Goal: Transaction & Acquisition: Book appointment/travel/reservation

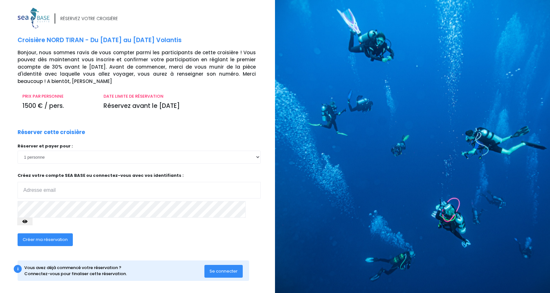
click at [119, 188] on input "email" at bounding box center [139, 190] width 243 height 17
type input "celeseb@gmail.com"
click at [42, 237] on span "Créer ma réservation" at bounding box center [45, 240] width 45 height 6
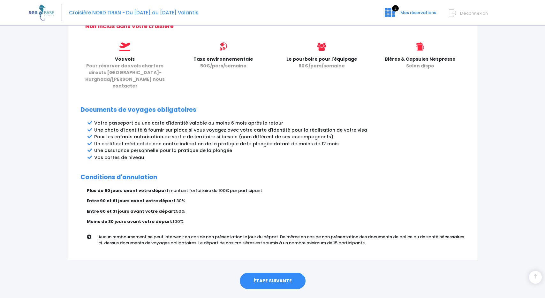
scroll to position [276, 0]
click at [275, 273] on link "ÉTAPE SUIVANTE" at bounding box center [273, 281] width 66 height 17
click at [276, 273] on link "ÉTAPE SUIVANTE" at bounding box center [273, 281] width 66 height 17
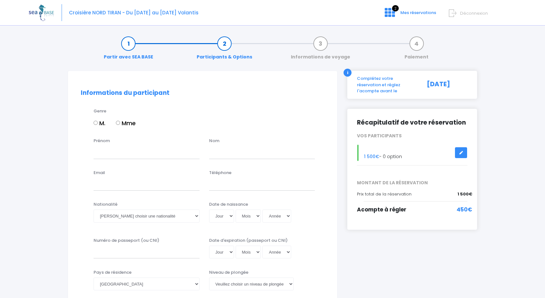
click at [96, 124] on input "M." at bounding box center [96, 123] width 4 height 4
radio input "true"
type input "Sebastien"
type input "LE STRAT"
type input "[EMAIL_ADDRESS][DOMAIN_NAME]"
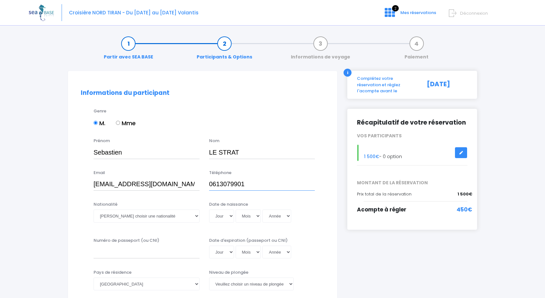
type input "0613079901"
select select "Française"
select select "24"
select select "01"
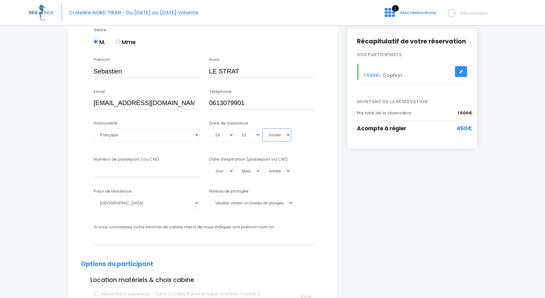
scroll to position [94, 0]
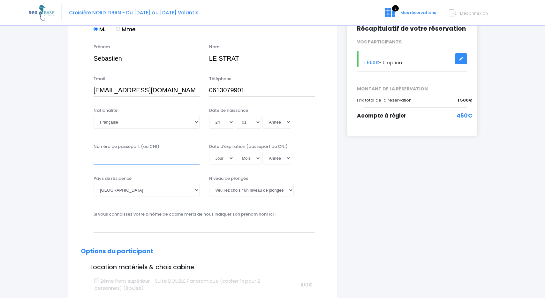
click at [141, 158] on input "Numéro de passeport (ou CNI)" at bounding box center [147, 158] width 106 height 13
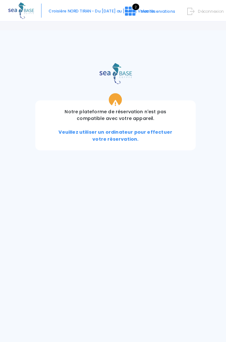
type input "19FH30938"
click at [80, 42] on div "Notre plateforme de réservation n'est pas compatible avec votre appareil. Veuil…" at bounding box center [113, 186] width 226 height 312
click at [147, 45] on div "Notre plateforme de réservation n'est pas compatible avec votre appareil. Veuil…" at bounding box center [113, 186] width 226 height 312
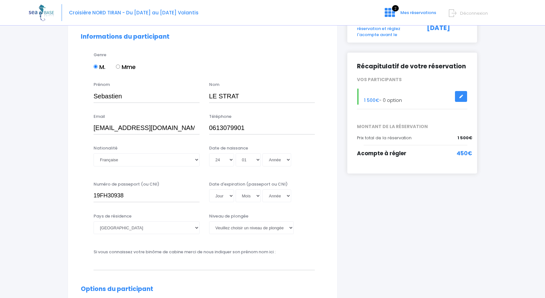
scroll to position [57, 0]
select select "20"
select select "11"
click at [272, 193] on div "Jour 01 02 03 04 05 06 07 08 09 10 11 12 13 14 15 16 17 18 19 20 21 22 23 24 25…" at bounding box center [262, 195] width 106 height 13
select select "2029"
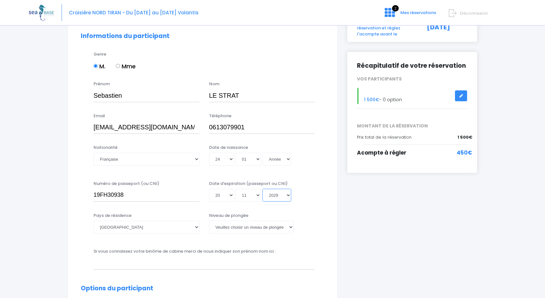
type input "2029-11-20"
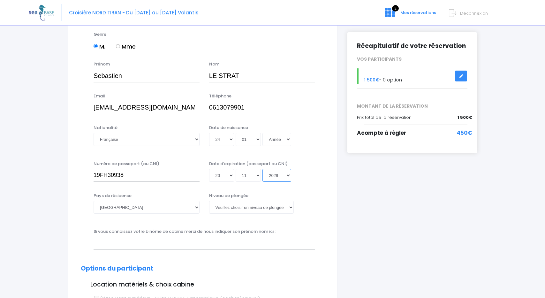
scroll to position [77, 0]
select select "N3"
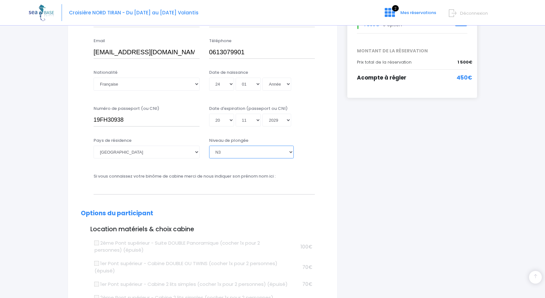
scroll to position [133, 0]
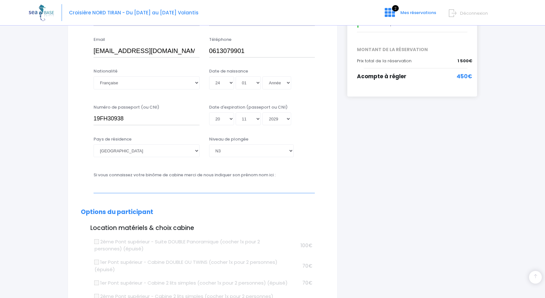
click at [188, 189] on input "text" at bounding box center [204, 186] width 221 height 13
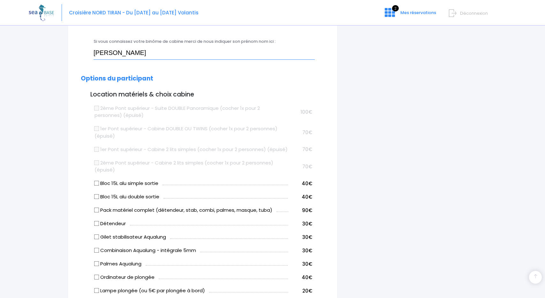
scroll to position [278, 0]
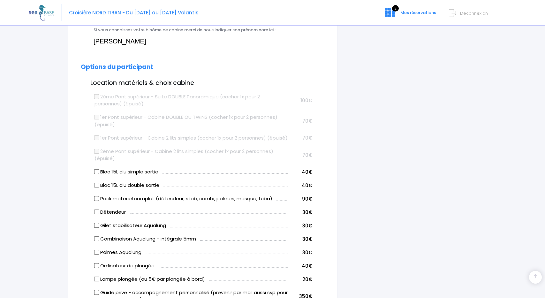
type input "Arnaud"
click at [98, 188] on input "Bloc 15L alu double sortie" at bounding box center [96, 185] width 5 height 5
checkbox input "true"
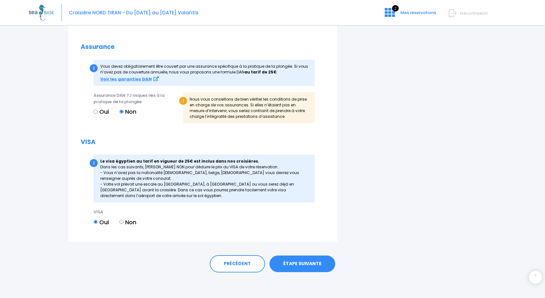
scroll to position [699, 0]
click at [298, 263] on link "ÉTAPE SUIVANTE" at bounding box center [302, 263] width 66 height 17
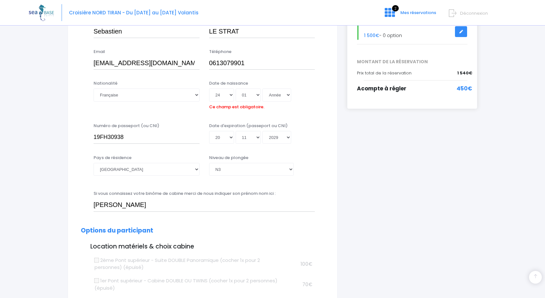
scroll to position [120, 0]
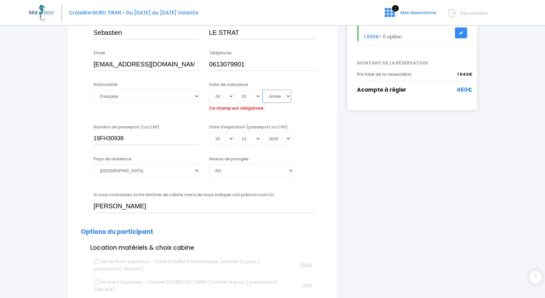
select select "1976"
type input "1976-01-24"
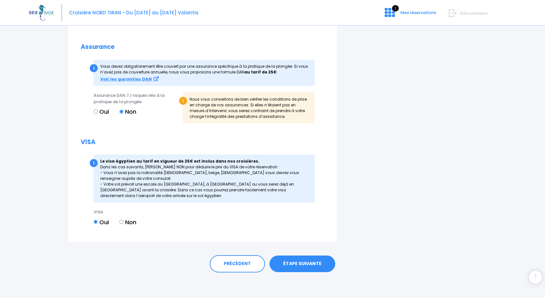
scroll to position [705, 0]
click at [298, 265] on link "ÉTAPE SUIVANTE" at bounding box center [302, 263] width 66 height 17
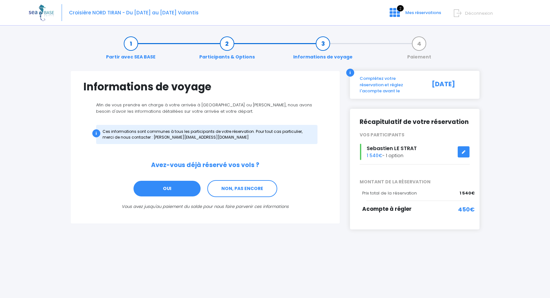
click at [180, 187] on link "OUI" at bounding box center [167, 188] width 68 height 17
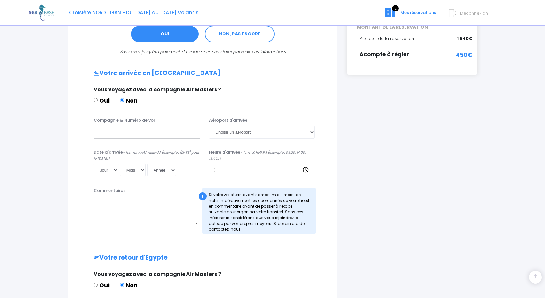
scroll to position [191, 0]
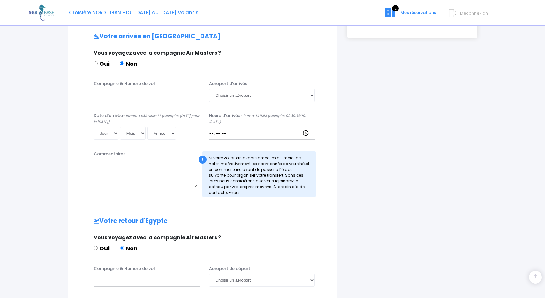
click at [124, 94] on input "Compagnie & Numéro de vol" at bounding box center [147, 95] width 106 height 13
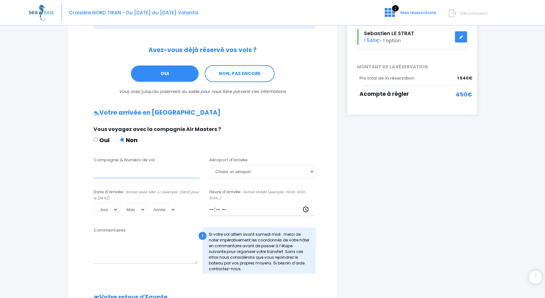
scroll to position [115, 0]
click at [152, 175] on input "Compagnie & Numéro de vol" at bounding box center [147, 171] width 106 height 13
type input "EASYJET EJU4495"
select select "Hurghada"
select select "29"
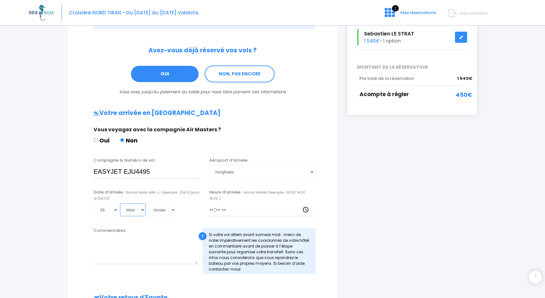
select select "11"
select select "2025"
type input "2025-11-29"
click at [224, 209] on input "Heure d'arrivée - format HH:MM (exemple : 09:30, 14:00, 19:45...)" at bounding box center [262, 209] width 106 height 13
click at [214, 210] on input "Heure d'arrivée - format HH:MM (exemple : 09:30, 14:00, 19:45...)" at bounding box center [262, 209] width 106 height 13
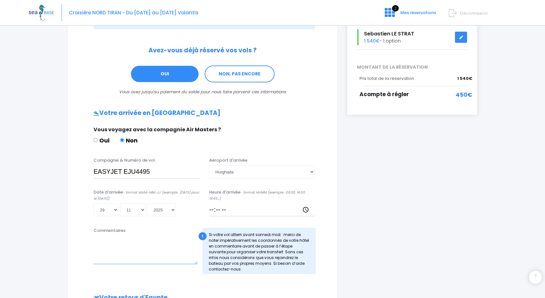
click at [176, 240] on textarea "Commentaires" at bounding box center [146, 250] width 104 height 28
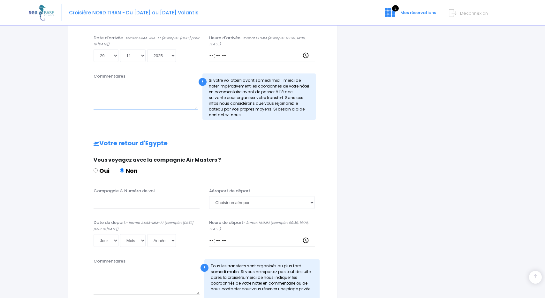
scroll to position [278, 0]
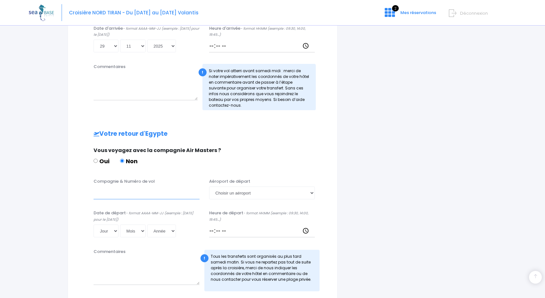
click at [153, 192] on input "Compagnie & Numéro de vol" at bounding box center [147, 192] width 106 height 13
type input "EASYJET EJU4496"
select select "06"
select select "12"
select select "2025"
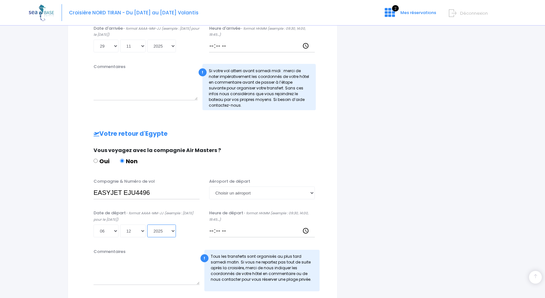
type input "2025-12-06"
select select "Hurghada"
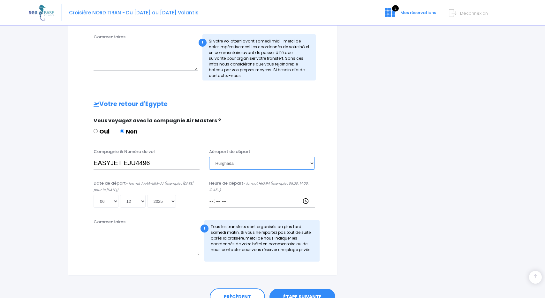
scroll to position [312, 0]
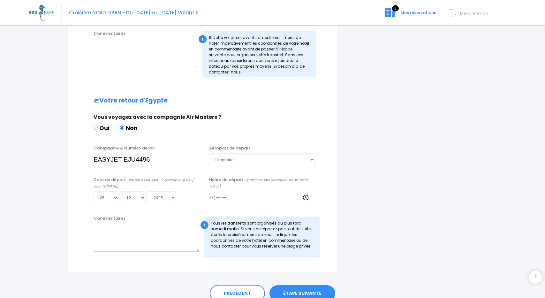
click at [214, 199] on input "Heure de départ - format HH:MM (exemple : 09:30, 14:00, 19:45...)" at bounding box center [262, 197] width 106 height 13
click at [243, 193] on input "Heure de départ - format HH:MM (exemple : 09:30, 14:00, 19:45...)" at bounding box center [262, 197] width 106 height 13
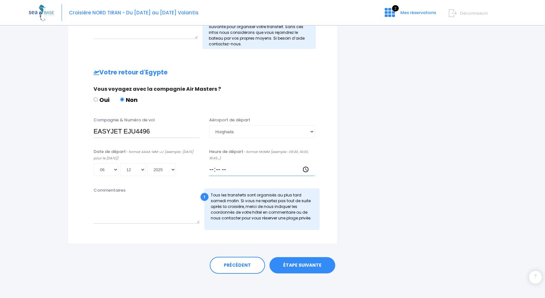
scroll to position [339, 0]
click at [307, 264] on link "ÉTAPE SUIVANTE" at bounding box center [302, 265] width 66 height 17
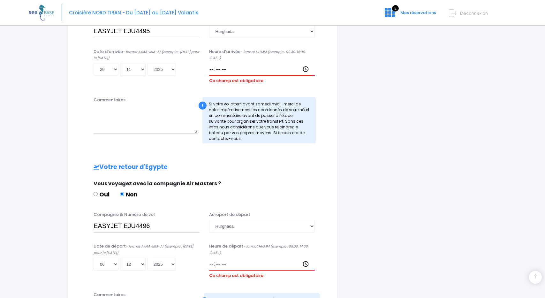
scroll to position [253, 0]
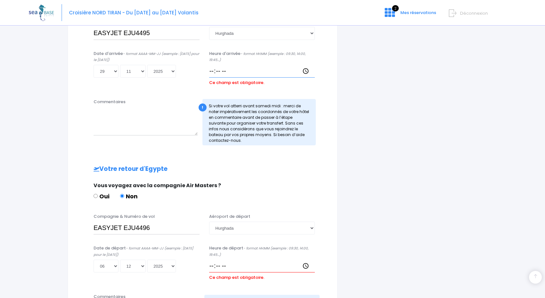
click at [213, 72] on input "Heure d'arrivée - format HH:MM (exemple : 09:30, 14:00, 19:45...)" at bounding box center [262, 71] width 106 height 13
click at [222, 71] on input "Heure d'arrivée - format HH:MM (exemple : 09:30, 14:00, 19:45...)" at bounding box center [262, 71] width 106 height 13
type input "21:30"
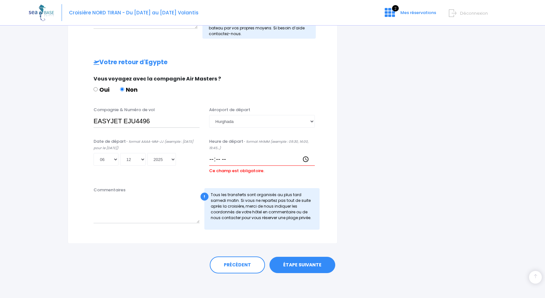
scroll to position [349, 0]
click at [299, 259] on link "ÉTAPE SUIVANTE" at bounding box center [302, 265] width 66 height 17
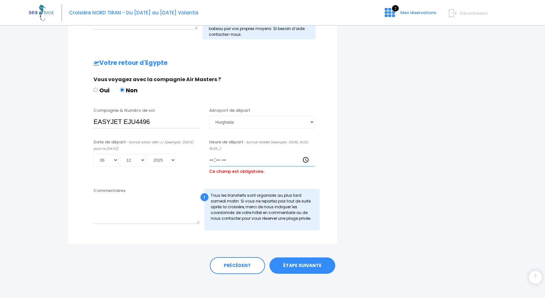
click at [225, 161] on input "Heure de départ - format HH:MM (exemple : 09:30, 14:00, 19:45...)" at bounding box center [262, 160] width 106 height 13
type input "22:30"
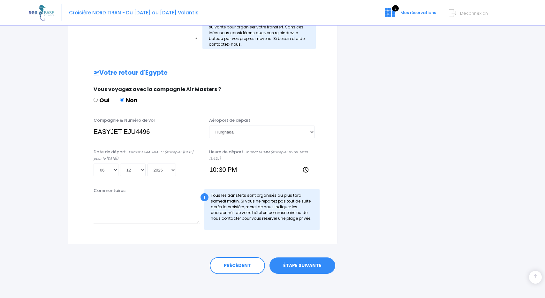
click at [305, 264] on link "ÉTAPE SUIVANTE" at bounding box center [302, 265] width 66 height 17
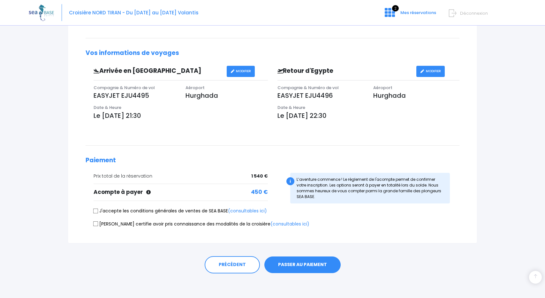
scroll to position [151, 0]
click at [94, 209] on input "J'accepte les conditions générales de ventes de SEA BASE (consultables ici)" at bounding box center [95, 210] width 5 height 5
checkbox input "true"
click at [95, 222] on input "Je certifie avoir pris connaissance des modalités de la croisière (consultables…" at bounding box center [95, 223] width 5 height 5
checkbox input "true"
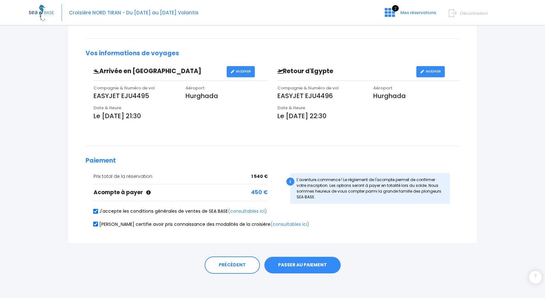
click at [315, 264] on button "PASSER AU PAIEMENT" at bounding box center [302, 265] width 76 height 17
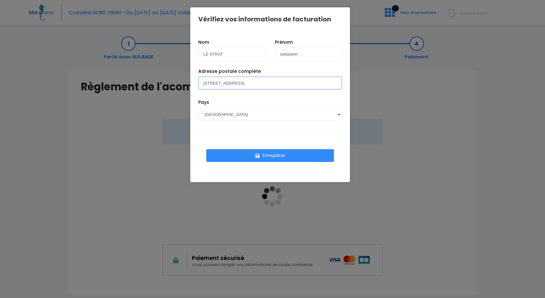
type input "[STREET_ADDRESS]"
click at [279, 152] on button "Enregistrer" at bounding box center [270, 155] width 128 height 13
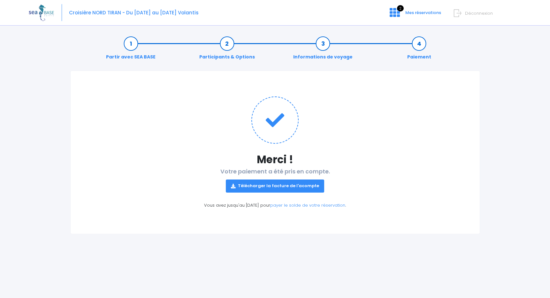
click at [267, 185] on link "Télécharger la facture de l'acompte" at bounding box center [275, 185] width 98 height 13
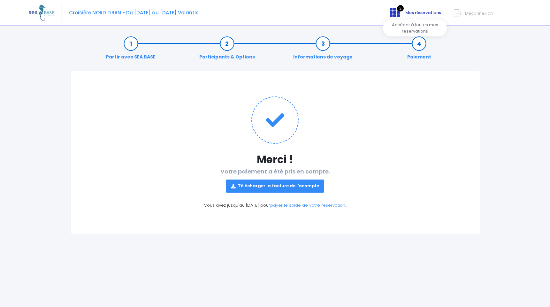
click at [416, 10] on span "Mes réservations" at bounding box center [423, 13] width 36 height 6
